Goal: Transaction & Acquisition: Purchase product/service

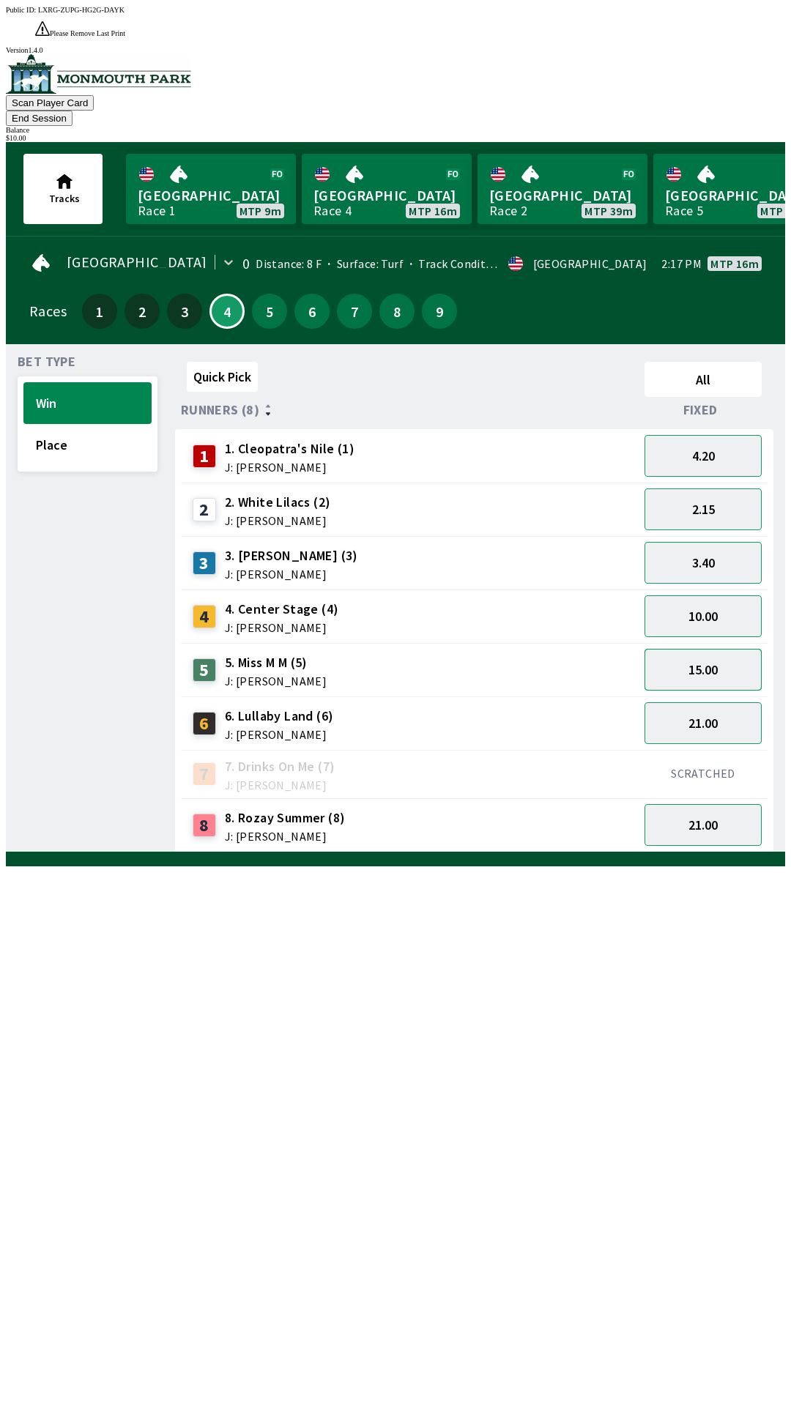
click at [695, 649] on button "15.00" at bounding box center [702, 670] width 117 height 42
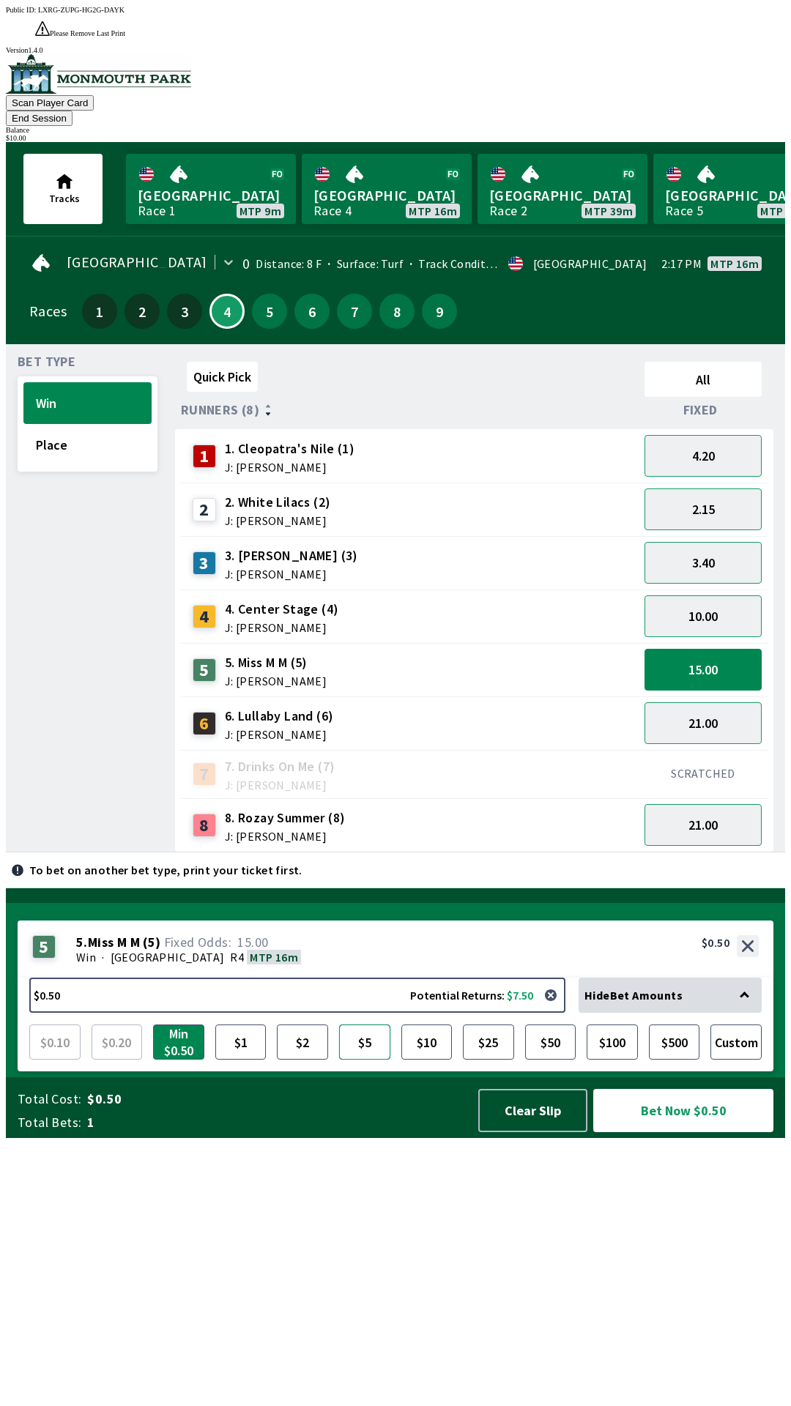
click at [366, 1059] on button "$5" at bounding box center [364, 1041] width 51 height 35
click at [648, 1132] on button "Bet Now $5.00" at bounding box center [683, 1110] width 180 height 43
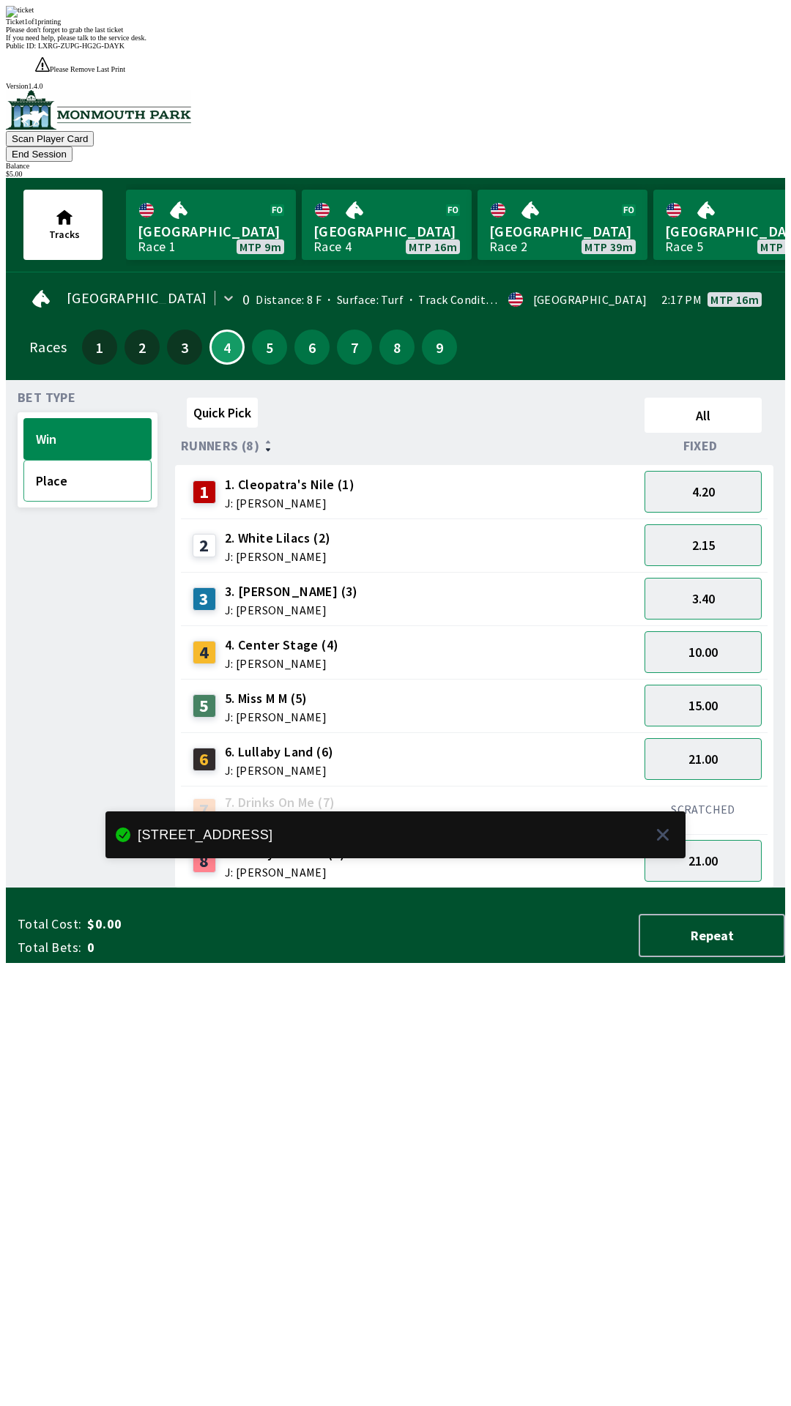
click at [61, 460] on button "Place" at bounding box center [87, 481] width 128 height 42
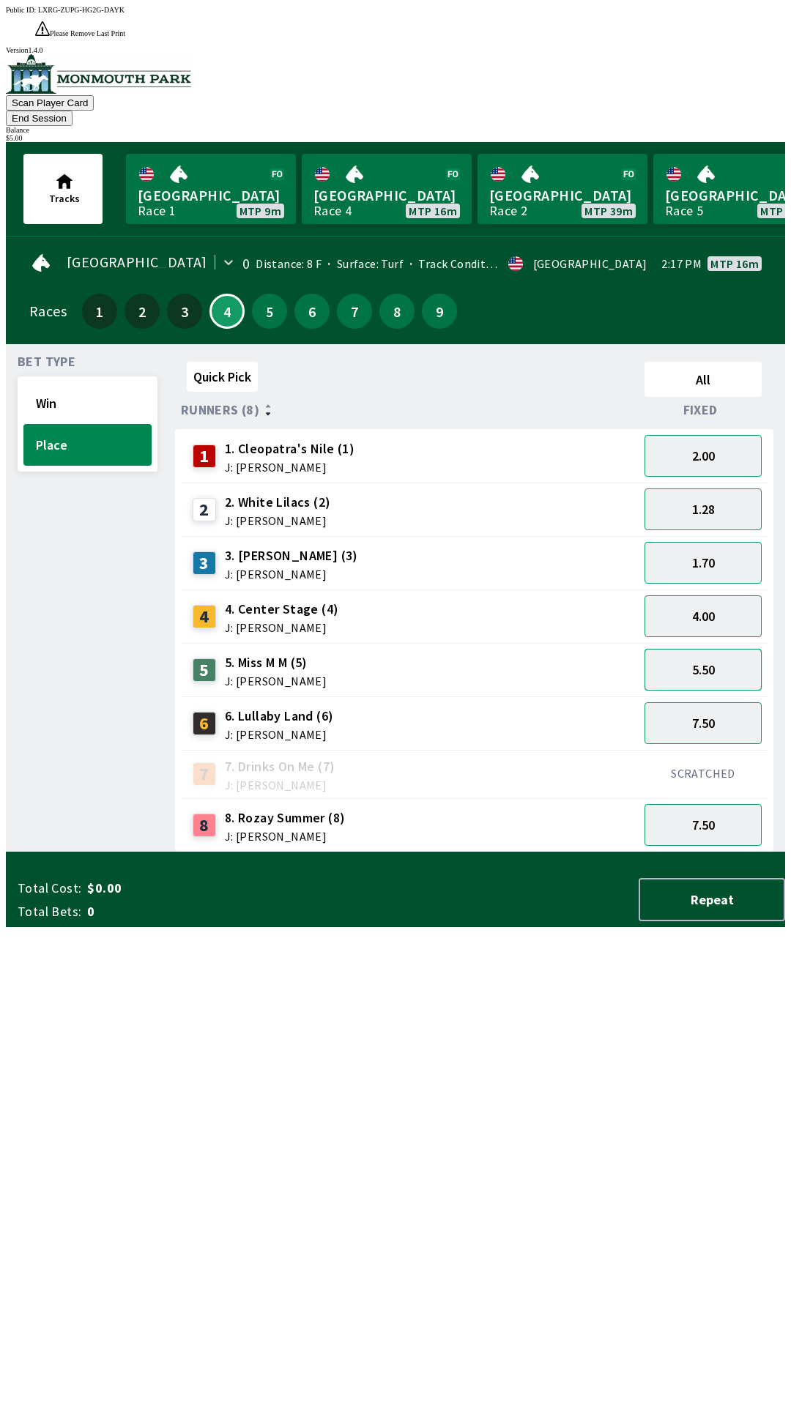
click at [707, 649] on button "5.50" at bounding box center [702, 670] width 117 height 42
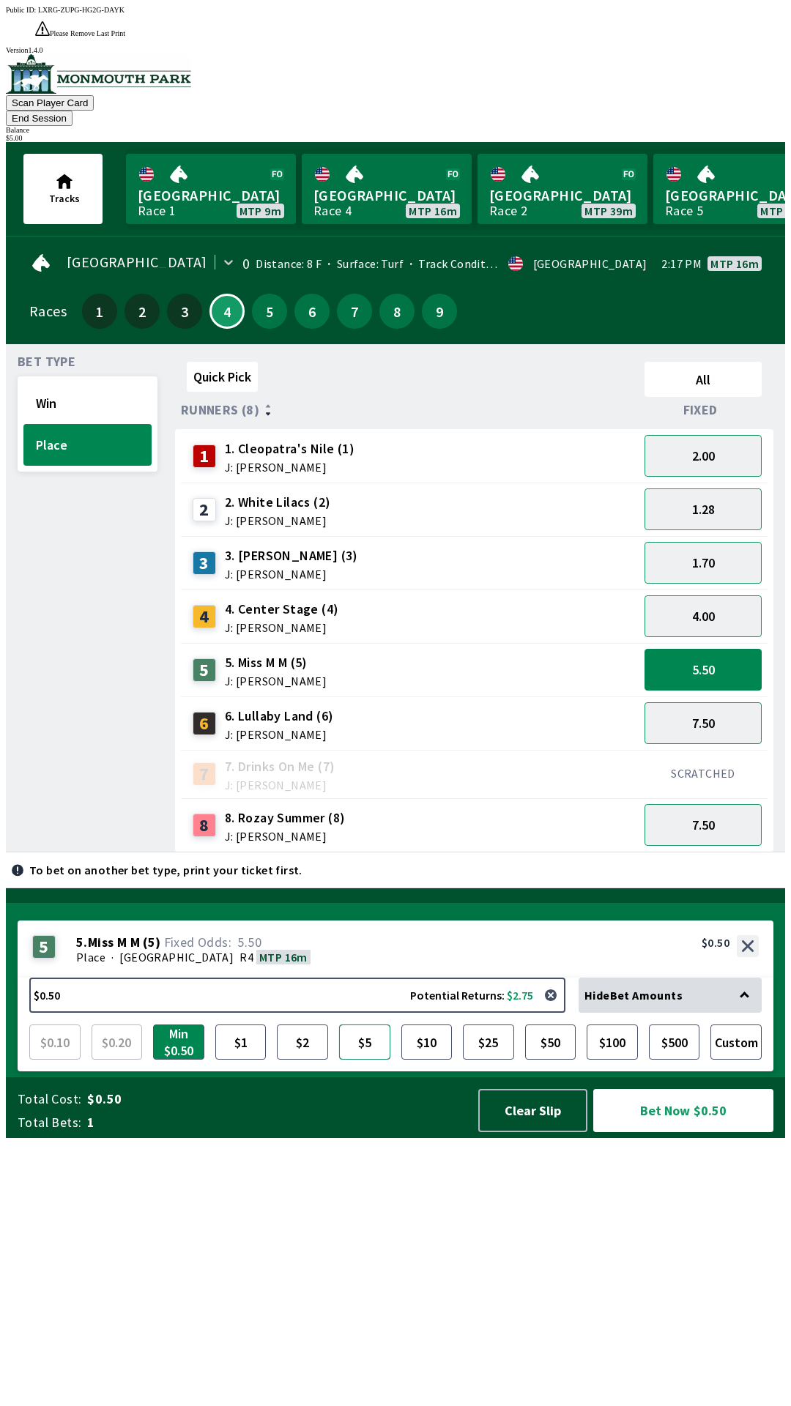
click at [368, 1059] on button "$5" at bounding box center [364, 1041] width 51 height 35
click at [642, 1132] on button "Bet Now $5.00" at bounding box center [683, 1110] width 180 height 43
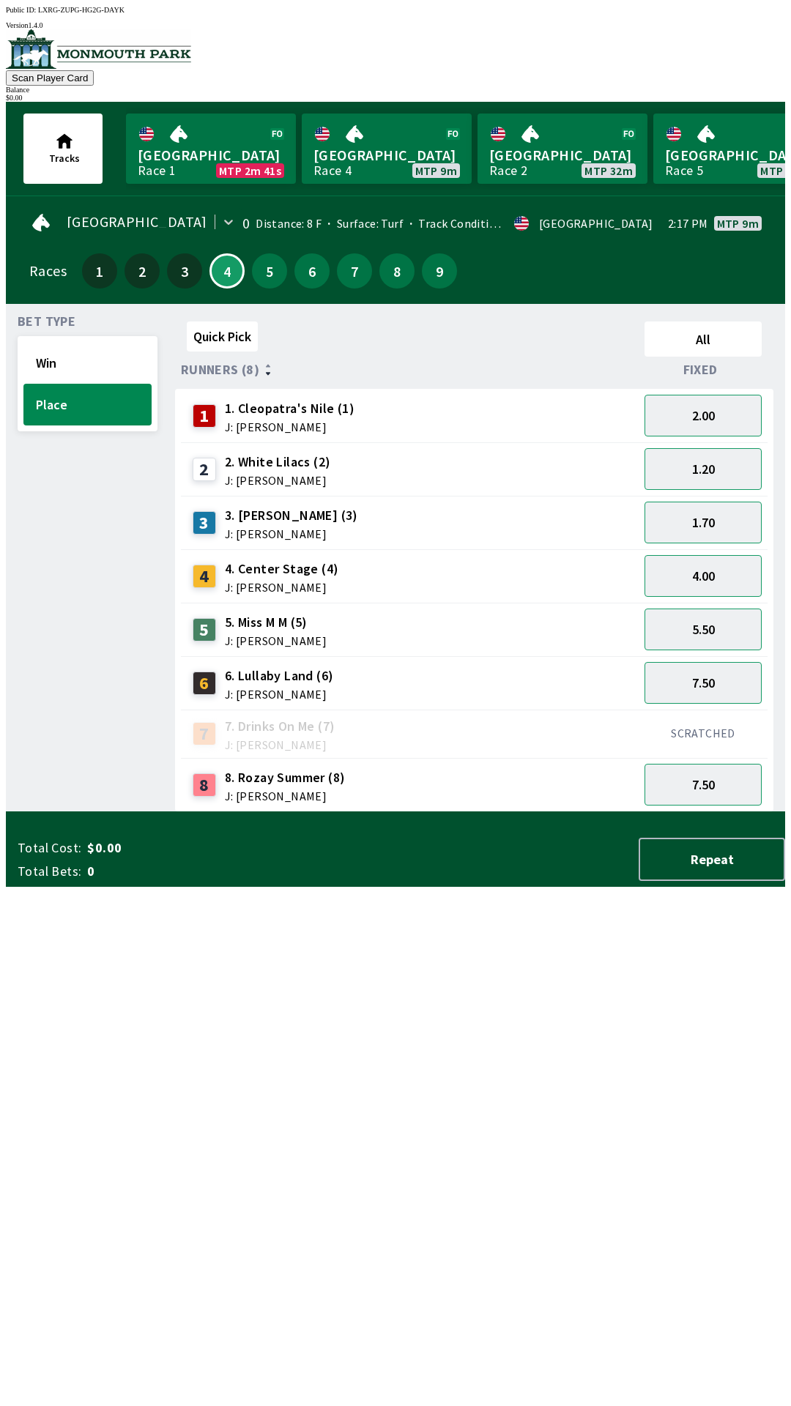
click at [447, 812] on div "Quick Pick All Runners (8) Fixed 1 1. [PERSON_NAME]'s Nile (1) J: [PERSON_NAME]…" at bounding box center [480, 564] width 610 height 496
click at [706, 780] on button "7.50" at bounding box center [702, 785] width 117 height 42
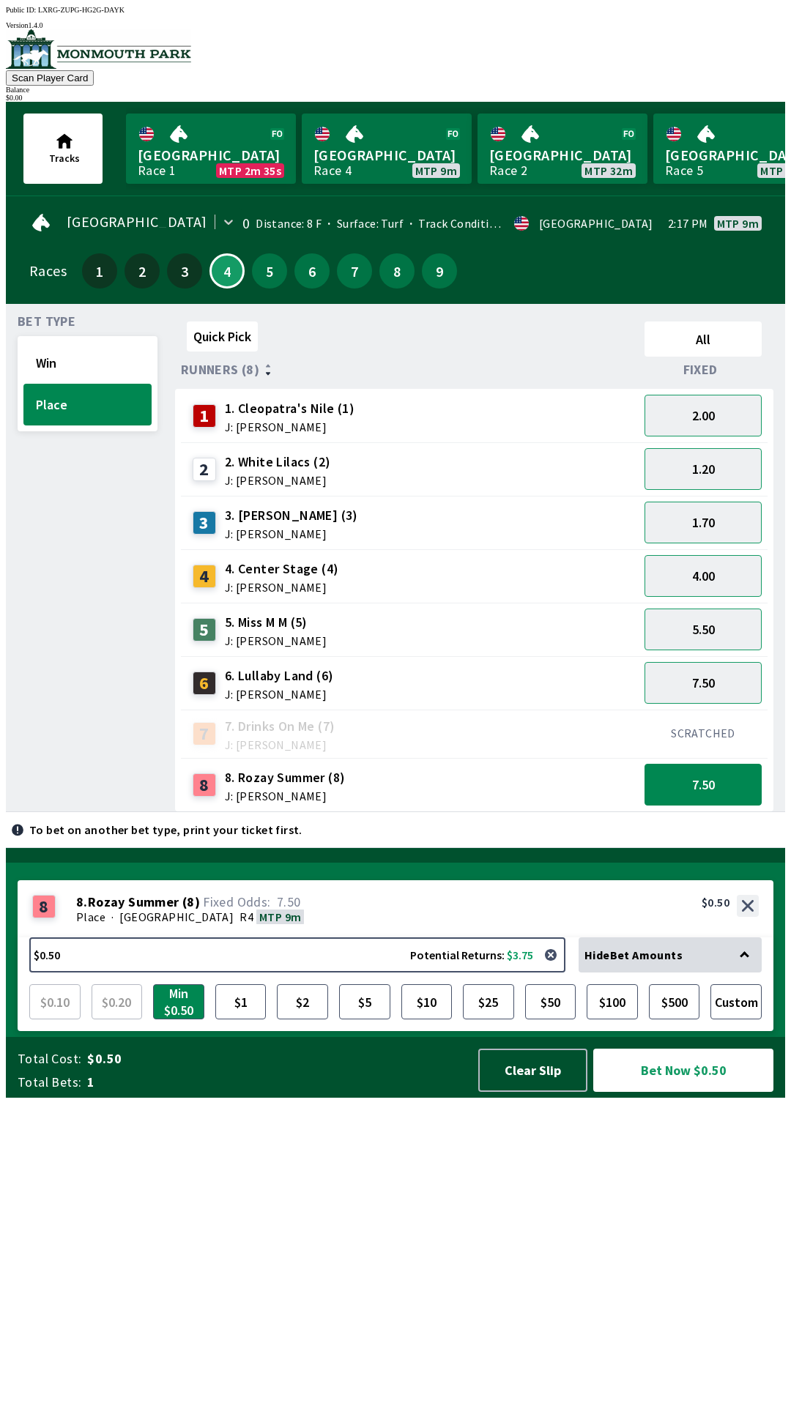
click at [479, 720] on div "7 7. Drinks On Me (7) J: [PERSON_NAME]" at bounding box center [410, 733] width 446 height 37
click at [73, 354] on button "Win" at bounding box center [87, 363] width 128 height 42
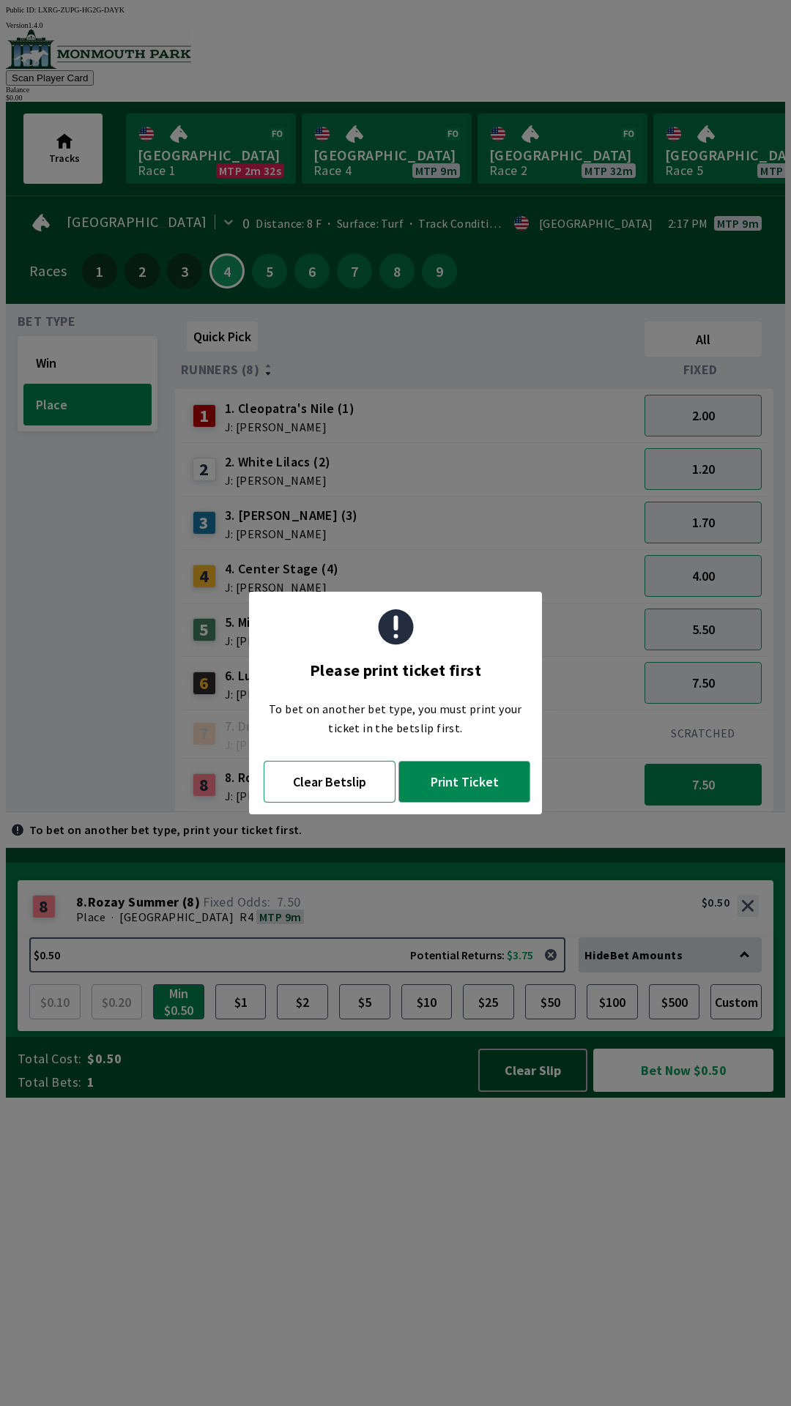
click at [328, 797] on button "Clear Betslip" at bounding box center [330, 782] width 132 height 42
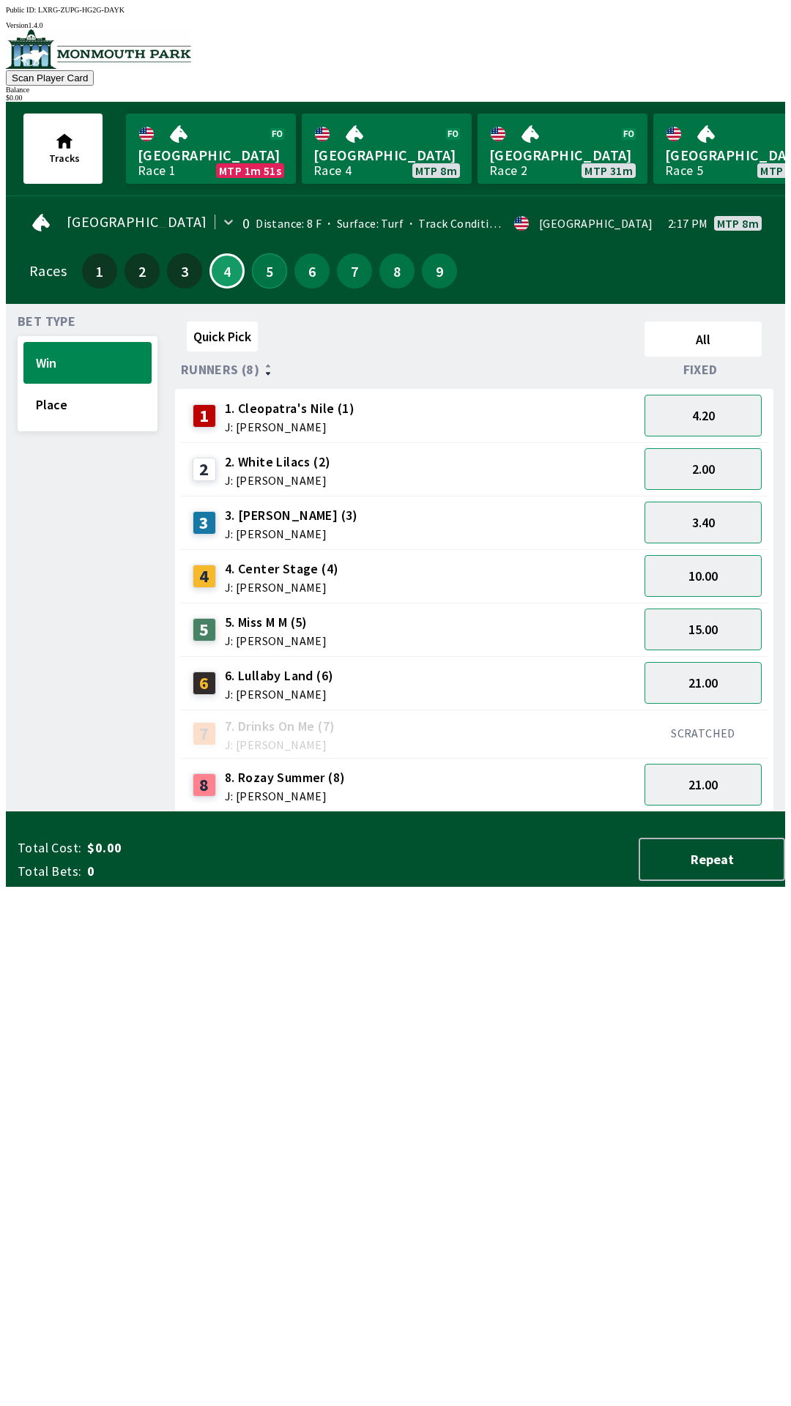
click at [262, 262] on button "5" at bounding box center [269, 270] width 35 height 35
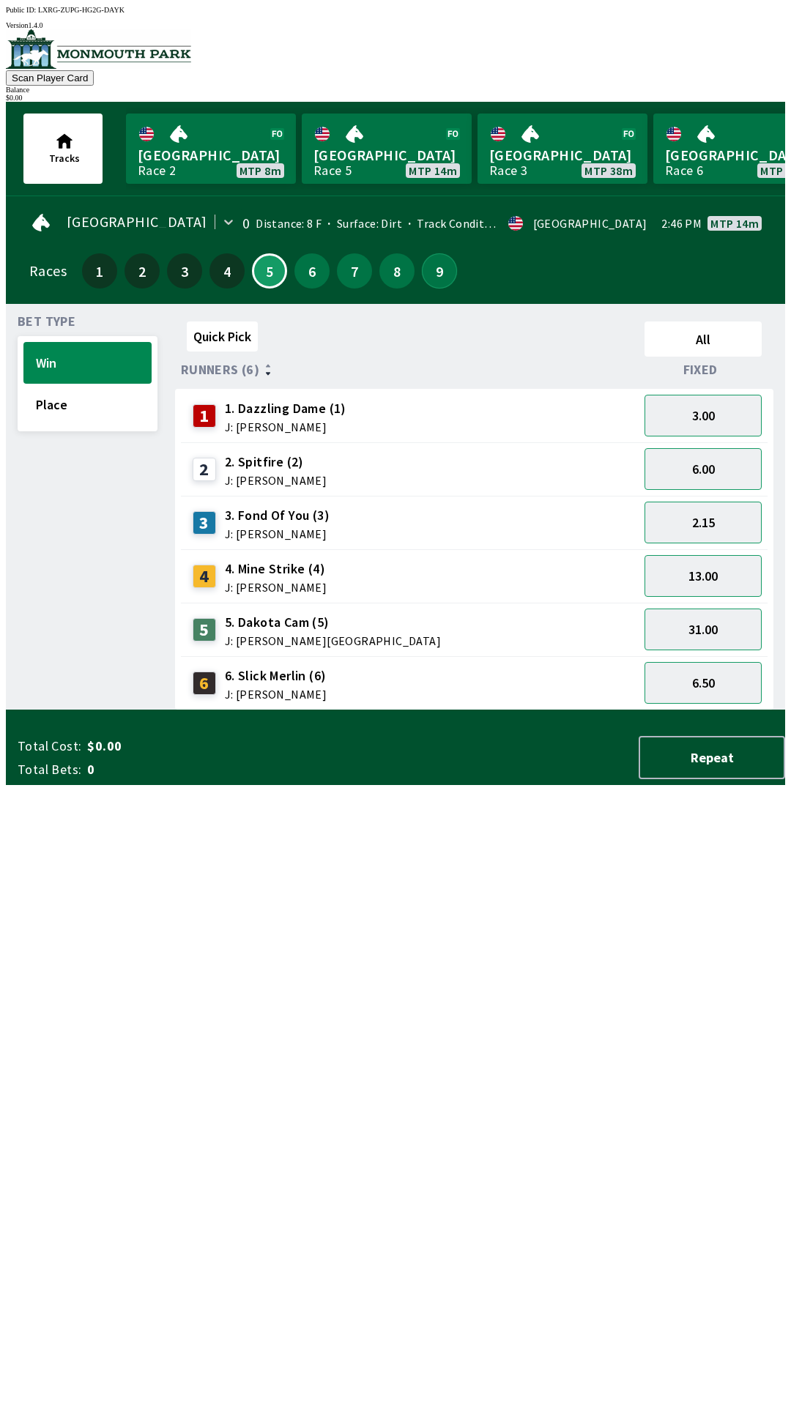
click at [429, 276] on button "9" at bounding box center [439, 270] width 35 height 35
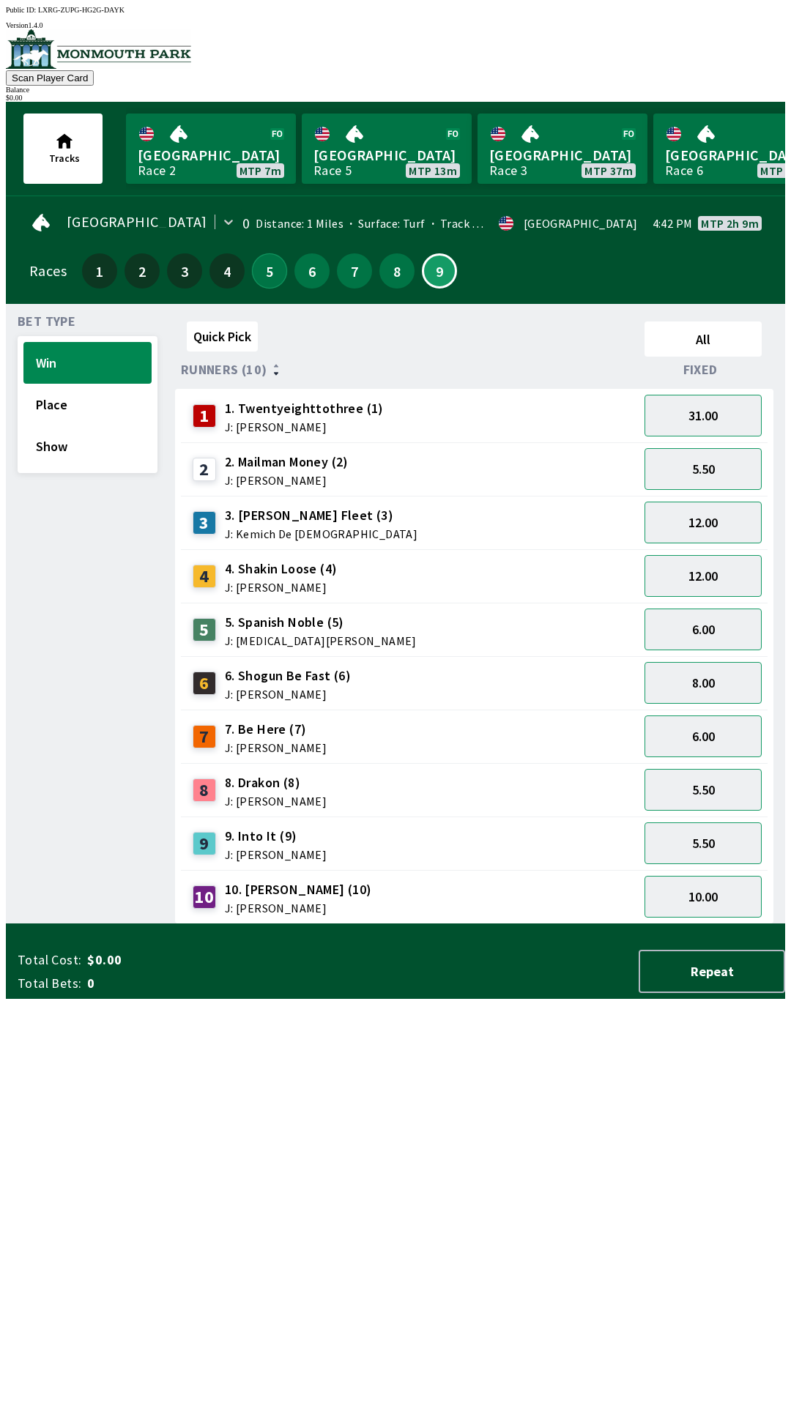
click at [272, 273] on button "5" at bounding box center [269, 270] width 35 height 35
